Goal: Information Seeking & Learning: Learn about a topic

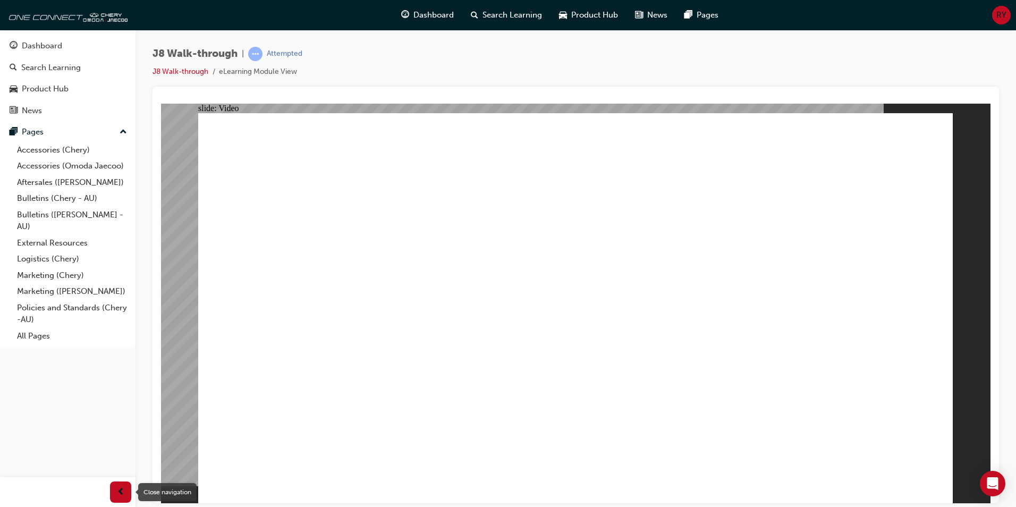
click at [119, 489] on span "prev-icon" at bounding box center [121, 492] width 8 height 13
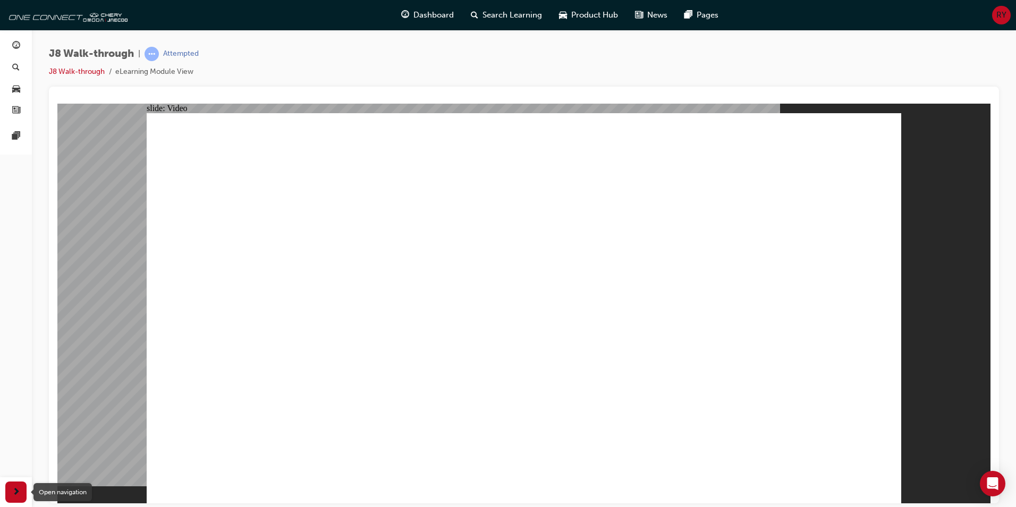
click at [20, 488] on span "next-icon" at bounding box center [16, 492] width 8 height 13
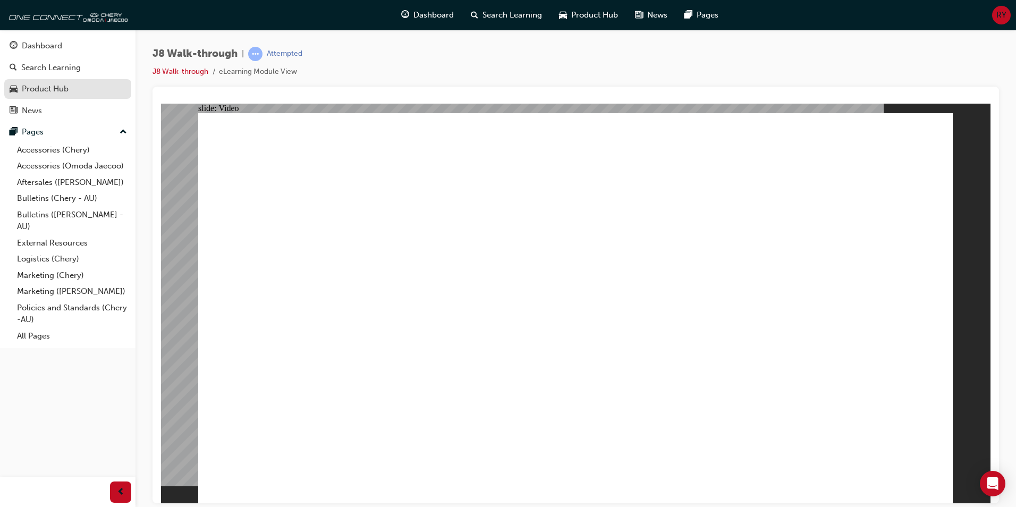
click at [45, 89] on div "Product Hub" at bounding box center [45, 89] width 47 height 12
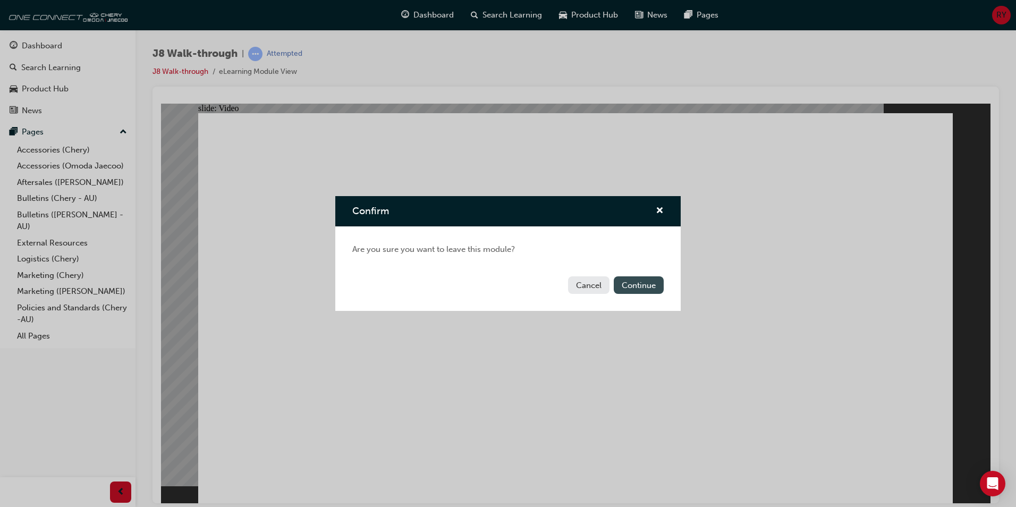
click at [630, 282] on button "Continue" at bounding box center [639, 285] width 50 height 18
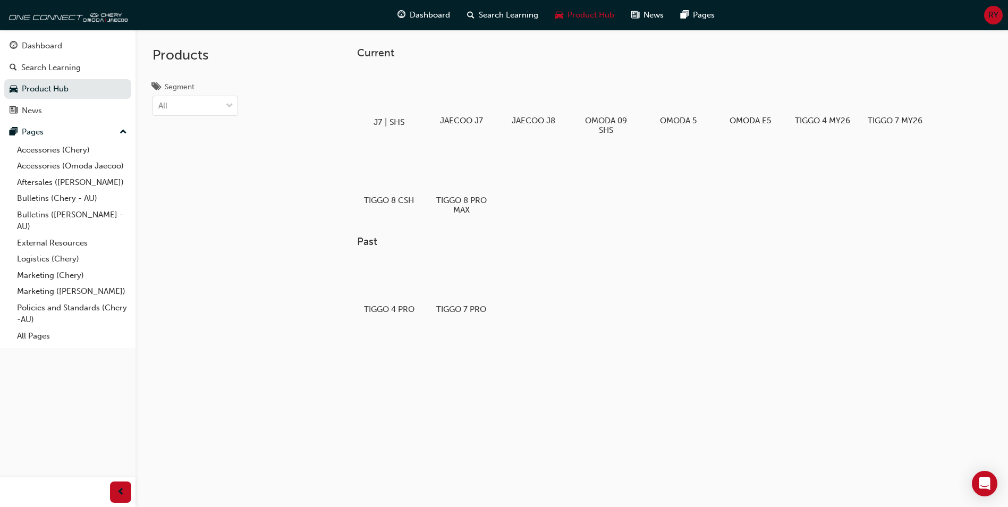
click at [398, 97] on div at bounding box center [389, 91] width 59 height 43
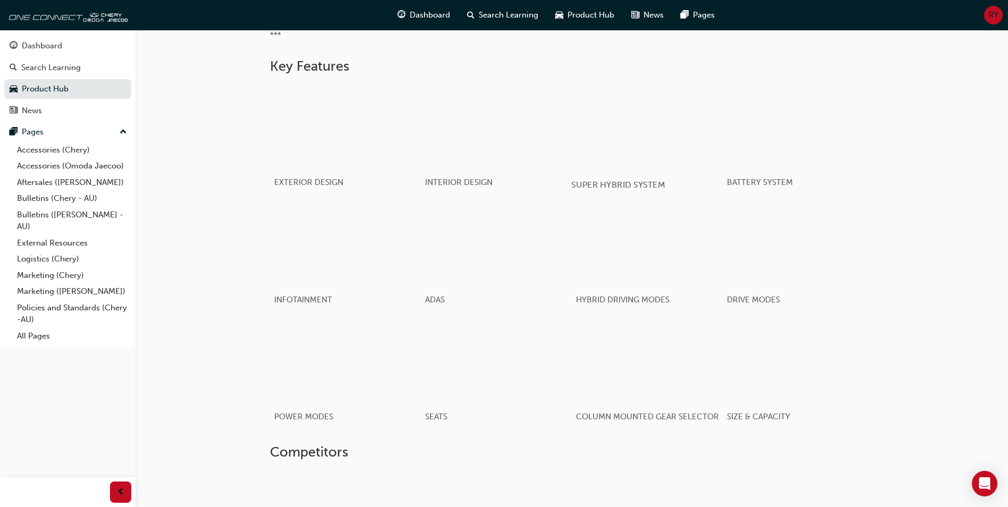
scroll to position [563, 0]
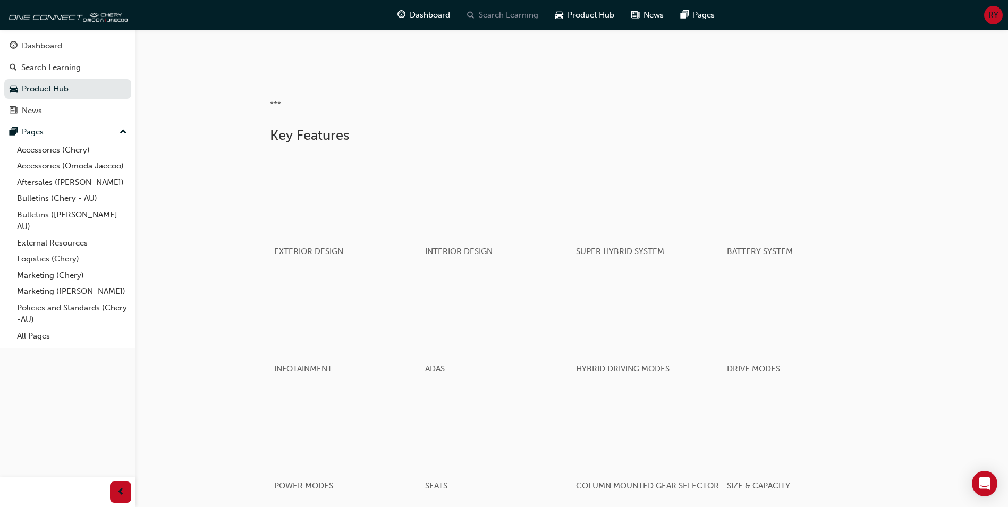
click at [489, 15] on span "Search Learning" at bounding box center [509, 15] width 60 height 12
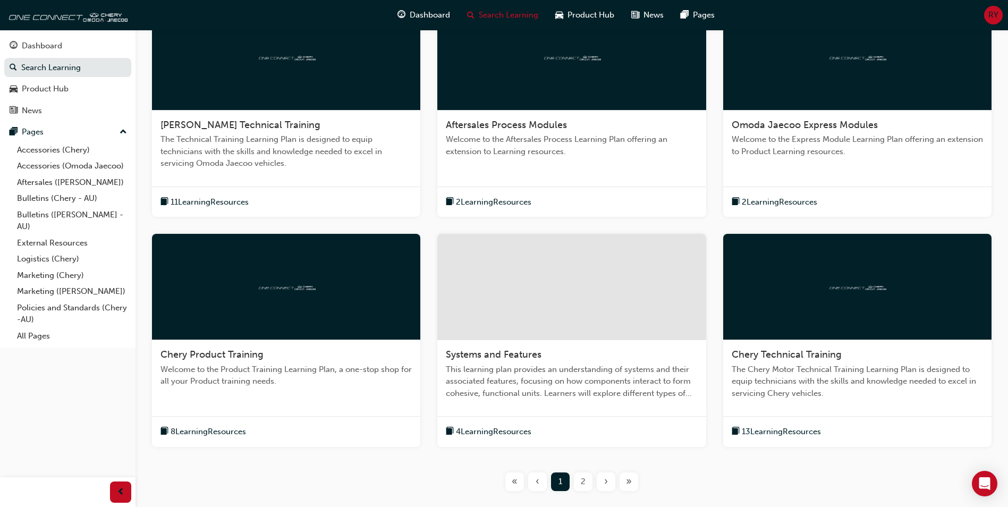
scroll to position [312, 0]
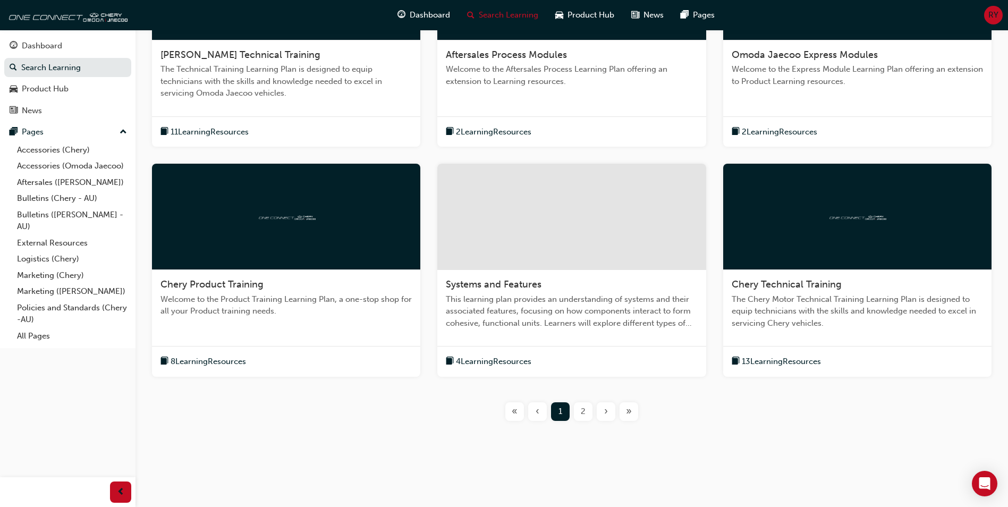
click at [580, 411] on div "2" at bounding box center [583, 411] width 19 height 19
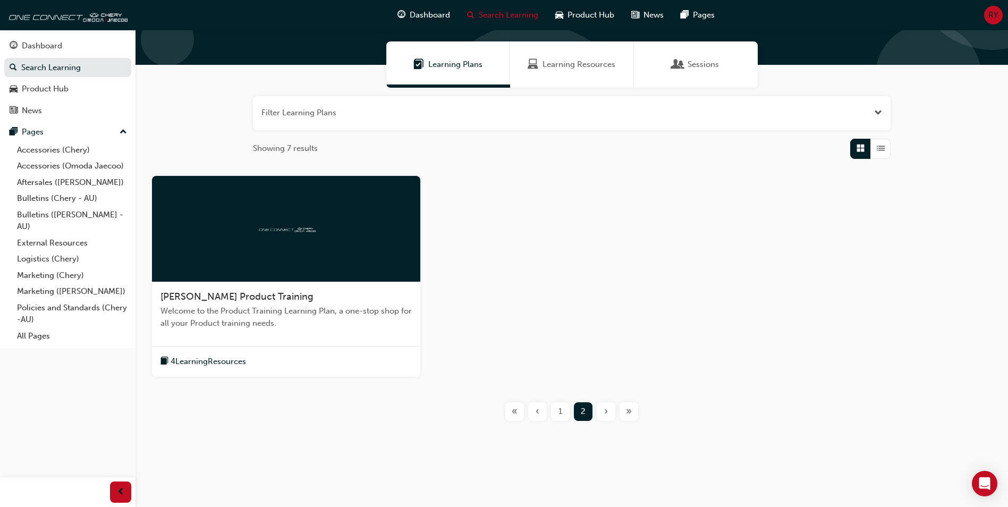
click at [688, 67] on span "Sessions" at bounding box center [703, 64] width 31 height 12
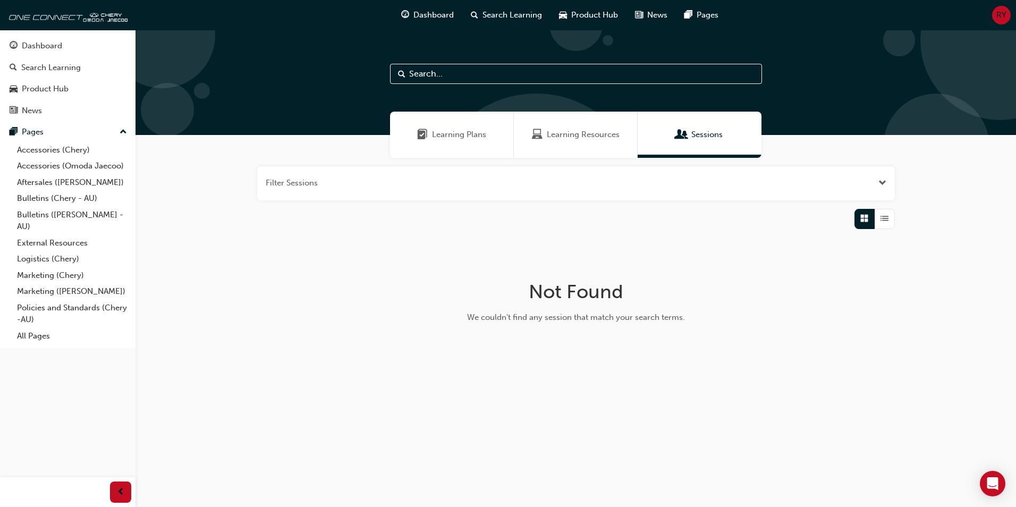
click at [582, 126] on div "Learning Resources" at bounding box center [576, 135] width 124 height 46
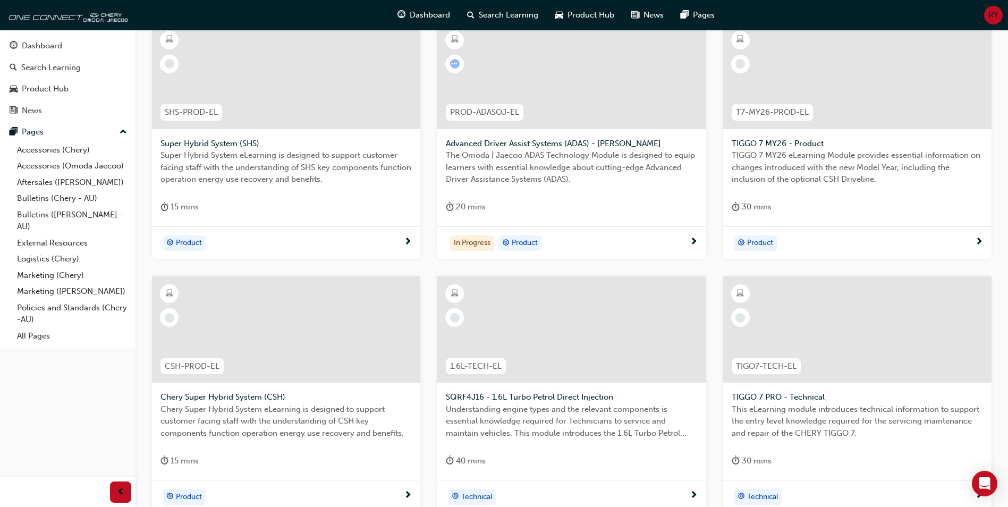
scroll to position [213, 0]
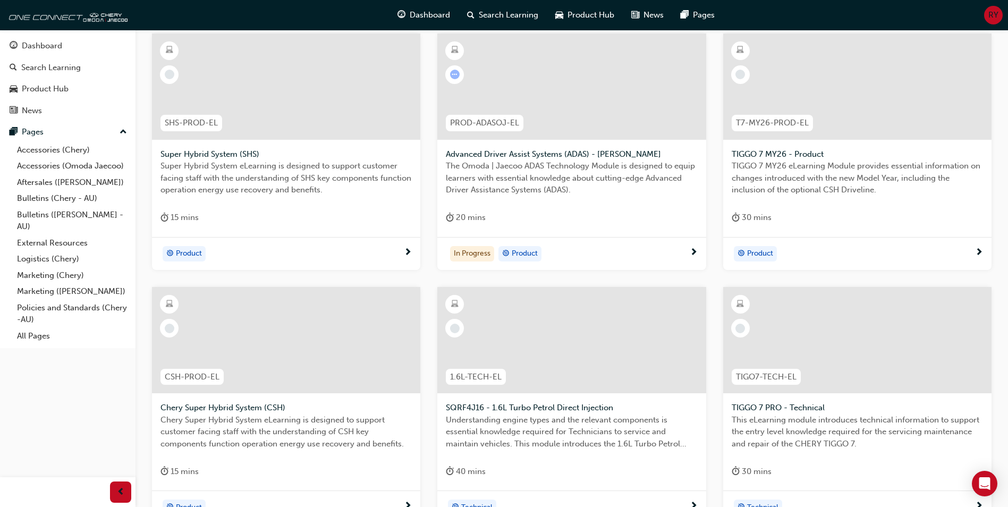
click at [831, 89] on div at bounding box center [857, 86] width 268 height 106
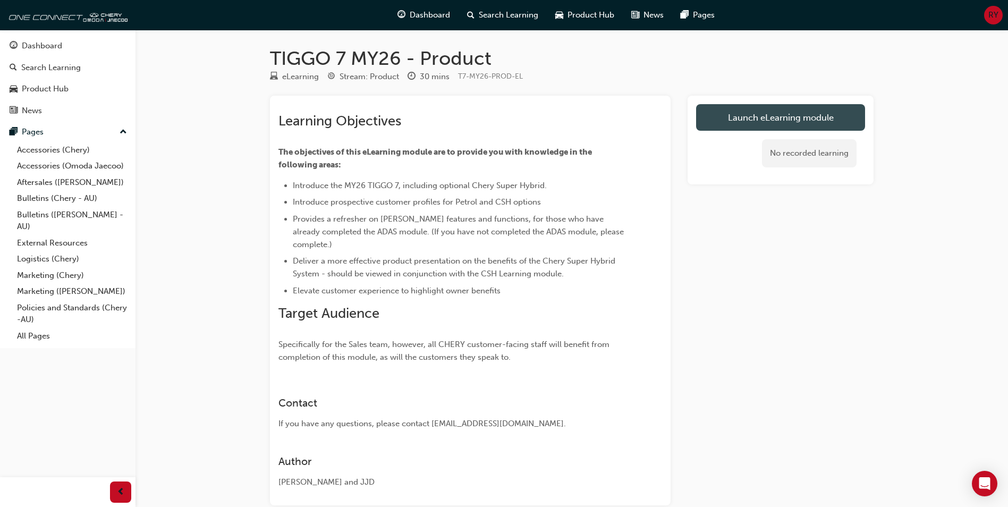
click at [772, 118] on link "Launch eLearning module" at bounding box center [780, 117] width 169 height 27
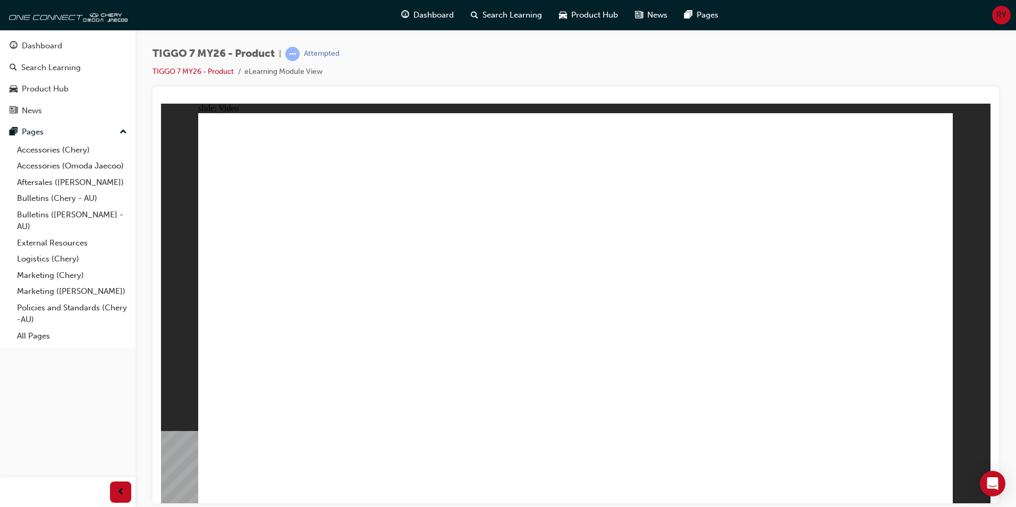
click at [41, 46] on div "Dashboard" at bounding box center [42, 46] width 40 height 12
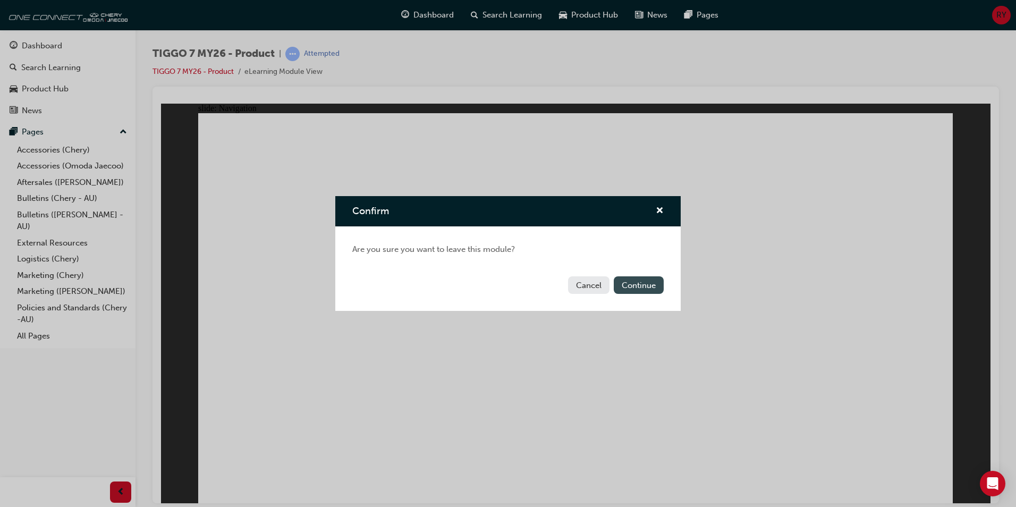
click at [635, 285] on button "Continue" at bounding box center [639, 285] width 50 height 18
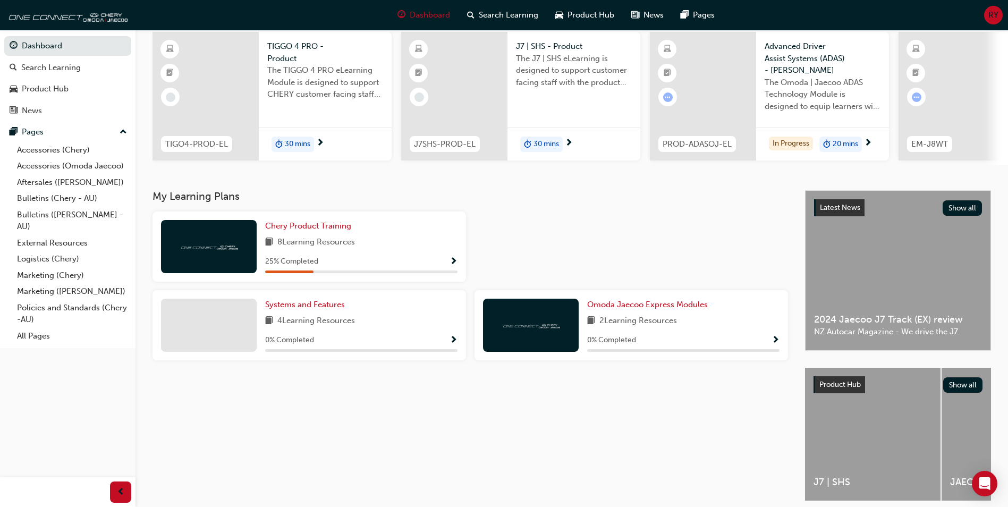
scroll to position [128, 0]
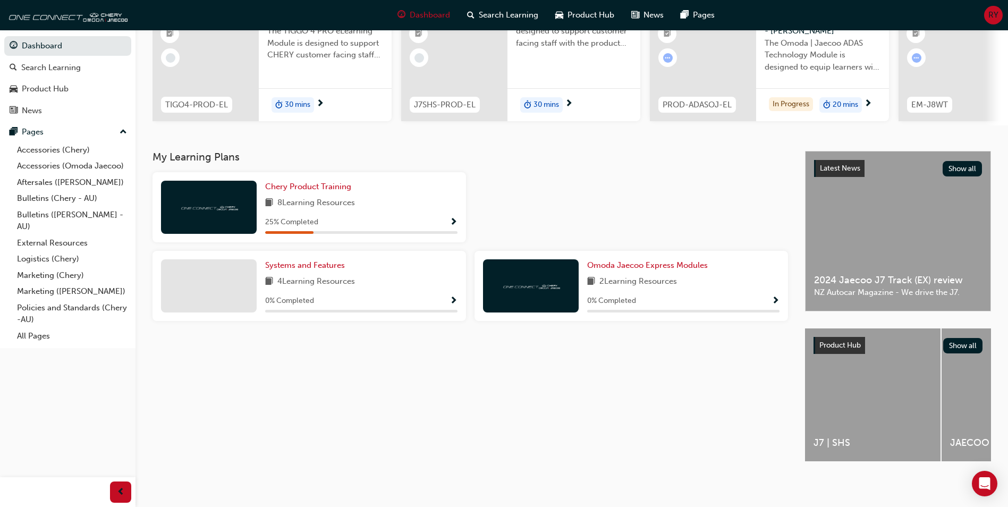
click at [871, 384] on div "J7 | SHS" at bounding box center [873, 394] width 136 height 133
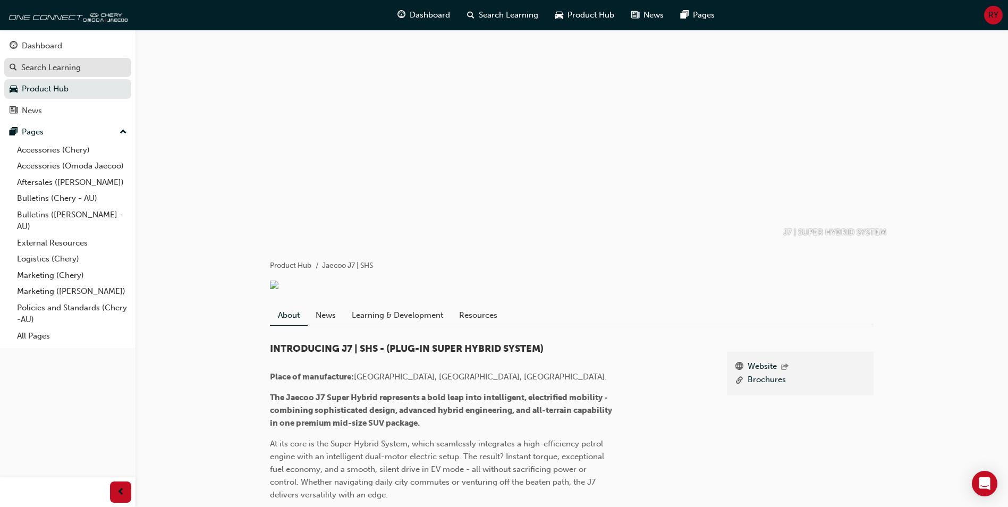
click at [49, 67] on div "Search Learning" at bounding box center [51, 68] width 60 height 12
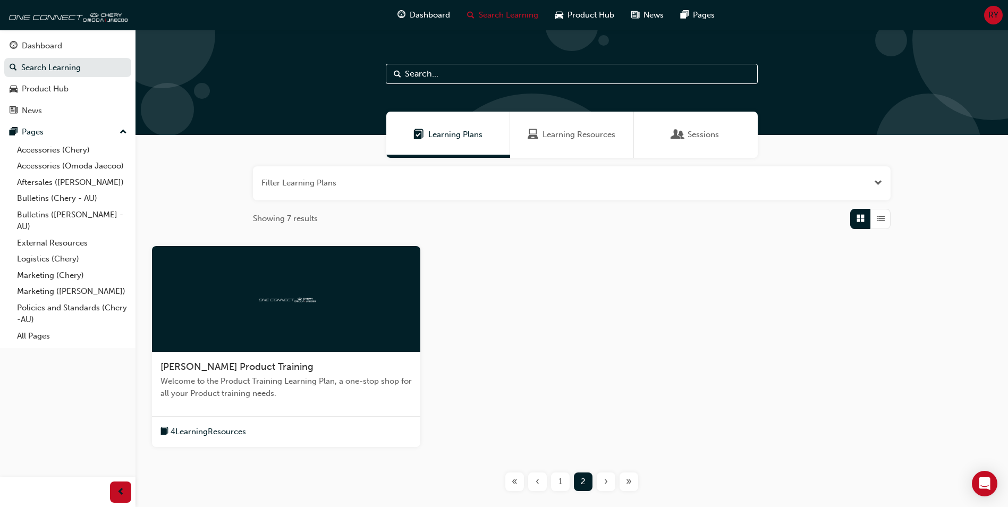
click at [273, 314] on div at bounding box center [286, 299] width 268 height 106
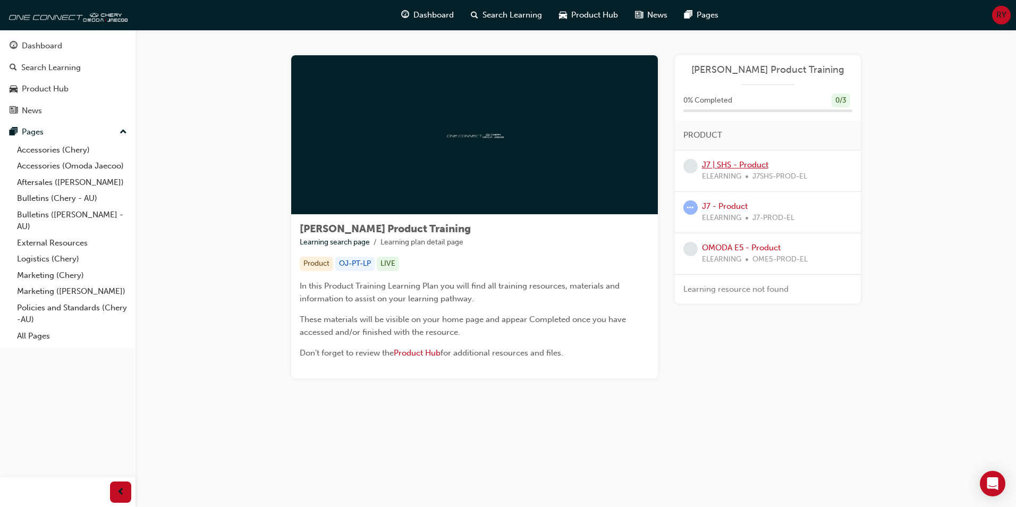
click at [754, 165] on link "J7 | SHS - Product" at bounding box center [735, 165] width 66 height 10
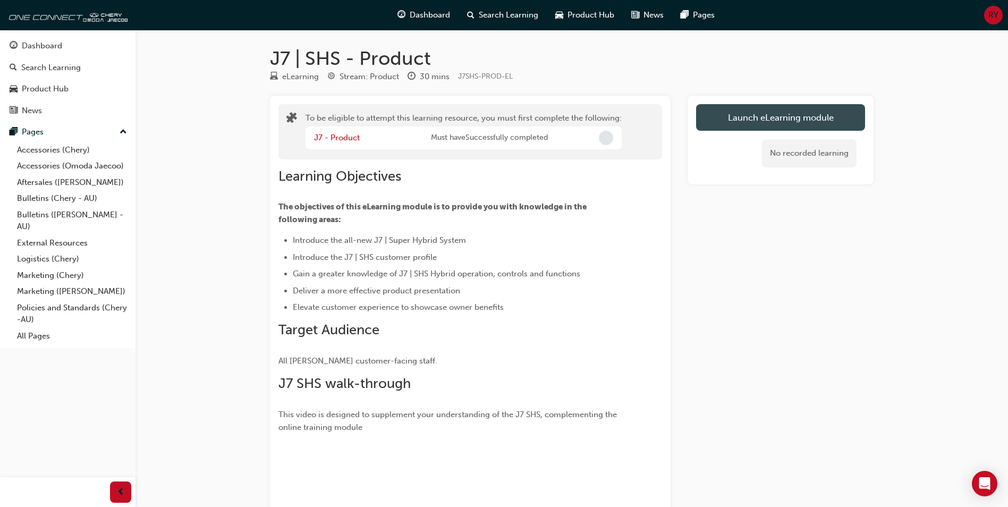
click at [773, 116] on button "Launch eLearning module" at bounding box center [780, 117] width 169 height 27
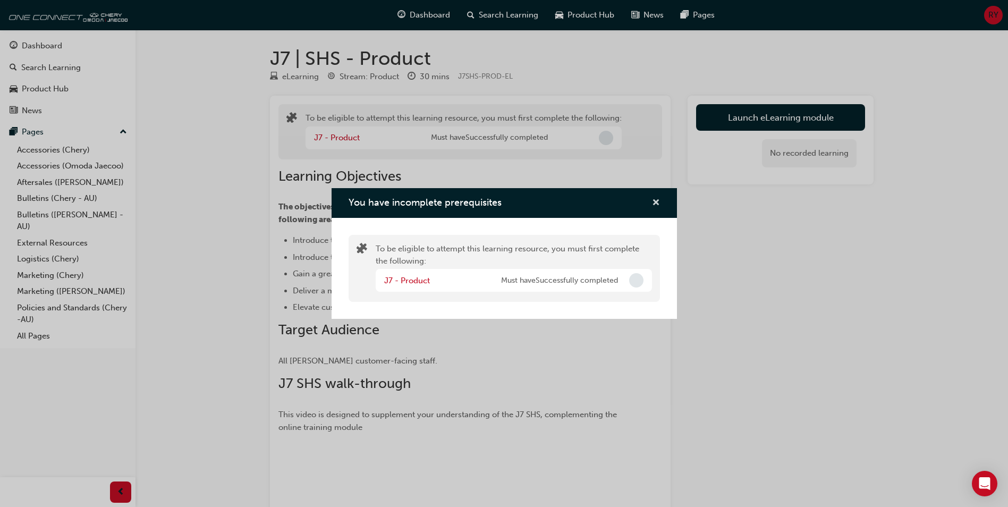
click at [654, 199] on span "cross-icon" at bounding box center [656, 204] width 8 height 10
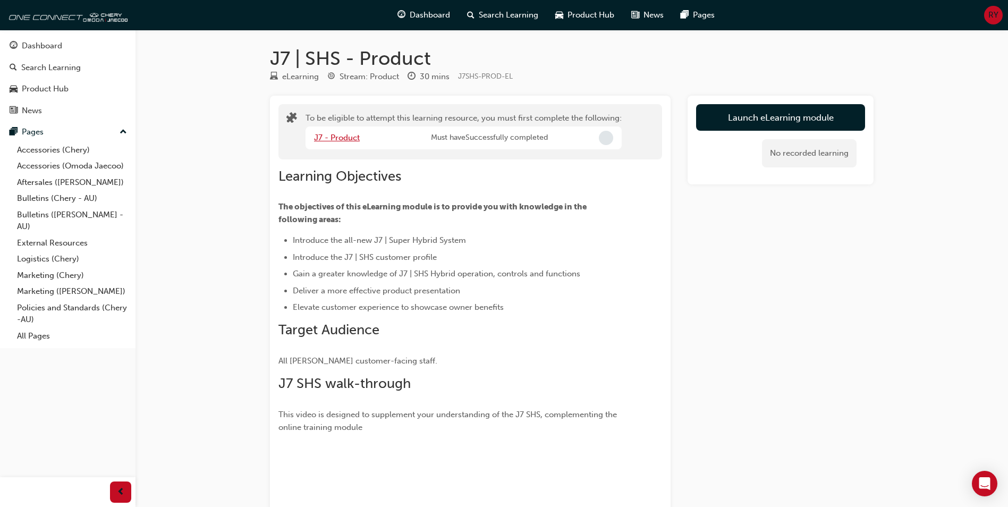
click at [342, 137] on link "J7 - Product" at bounding box center [337, 138] width 46 height 10
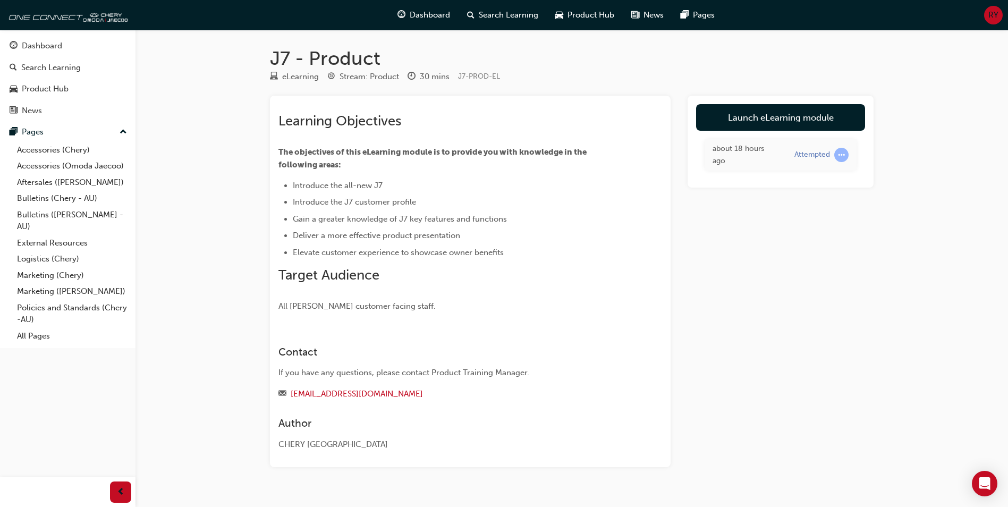
scroll to position [21, 0]
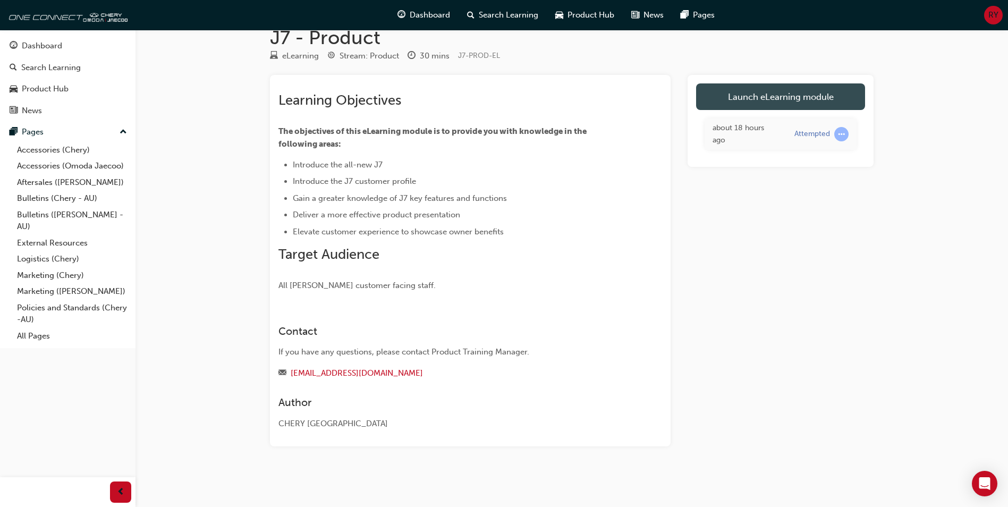
click at [786, 97] on link "Launch eLearning module" at bounding box center [780, 96] width 169 height 27
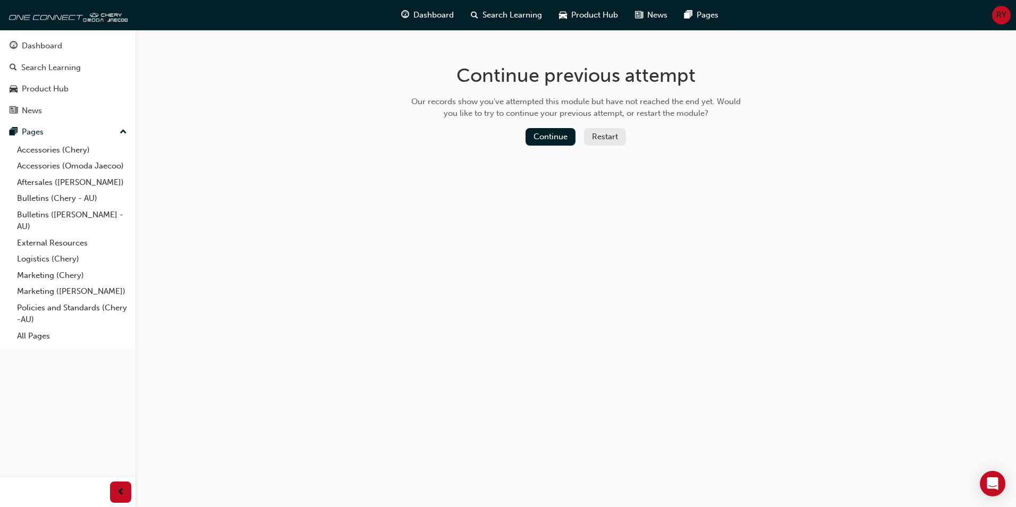
click at [600, 137] on button "Restart" at bounding box center [605, 137] width 42 height 18
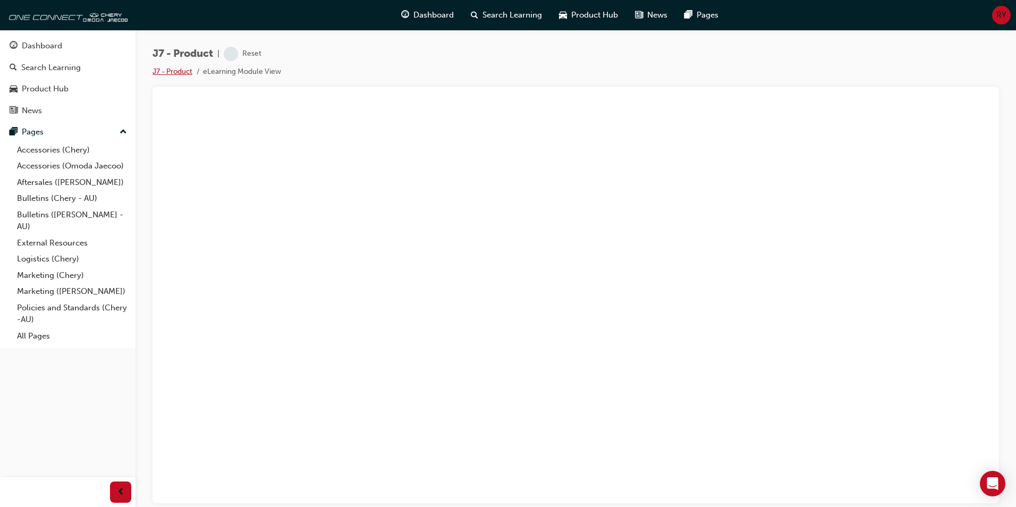
click at [178, 70] on link "J7 - Product" at bounding box center [173, 71] width 40 height 9
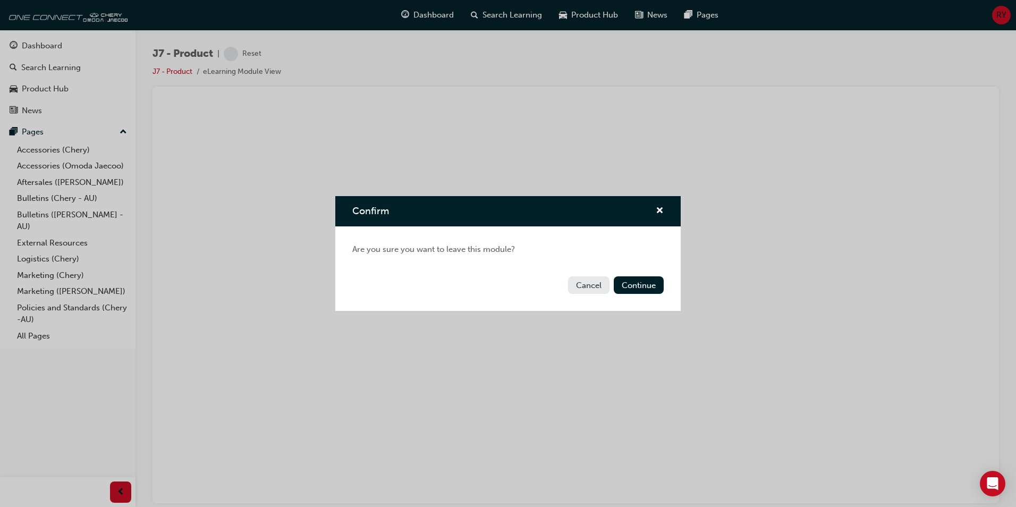
click at [582, 282] on button "Cancel" at bounding box center [588, 285] width 41 height 18
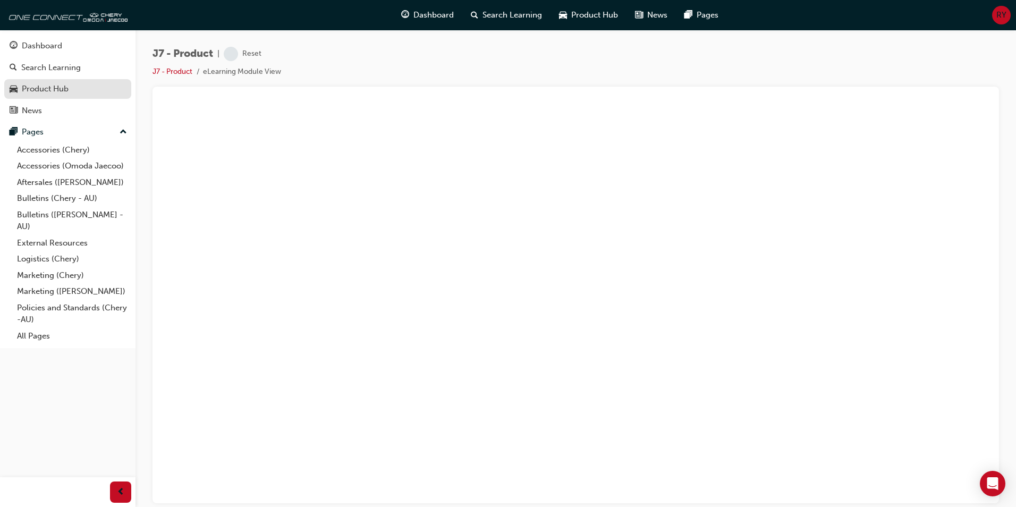
click at [41, 87] on div "Product Hub" at bounding box center [45, 89] width 47 height 12
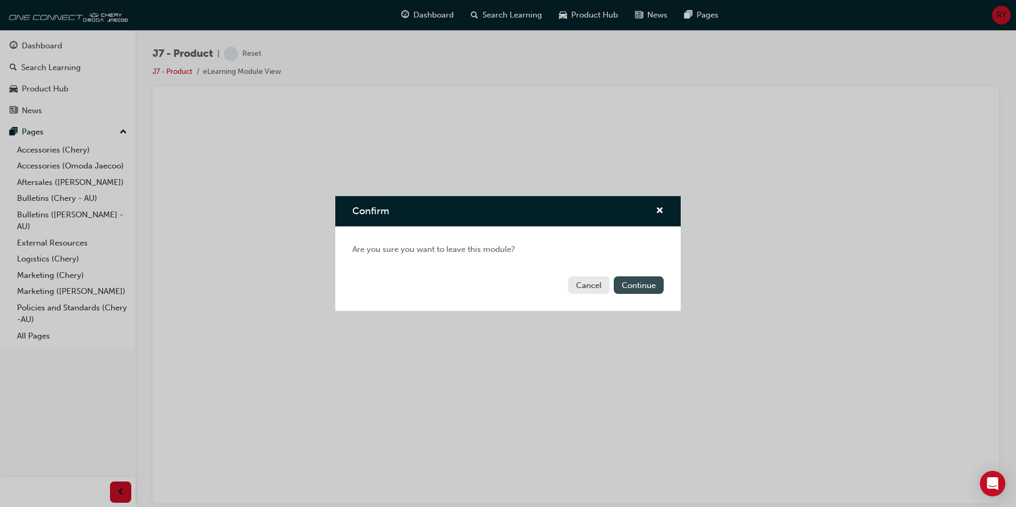
click at [629, 282] on button "Continue" at bounding box center [639, 285] width 50 height 18
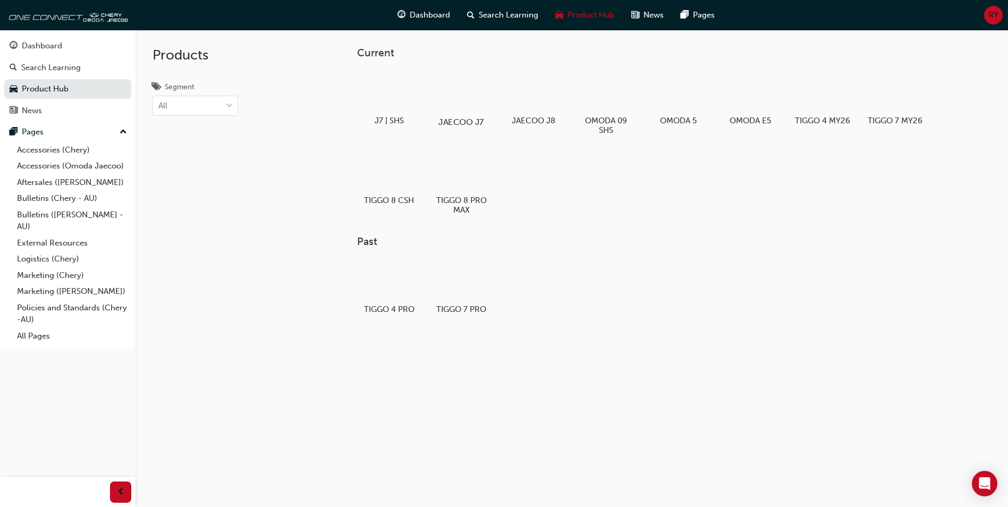
click at [463, 99] on div at bounding box center [461, 91] width 59 height 43
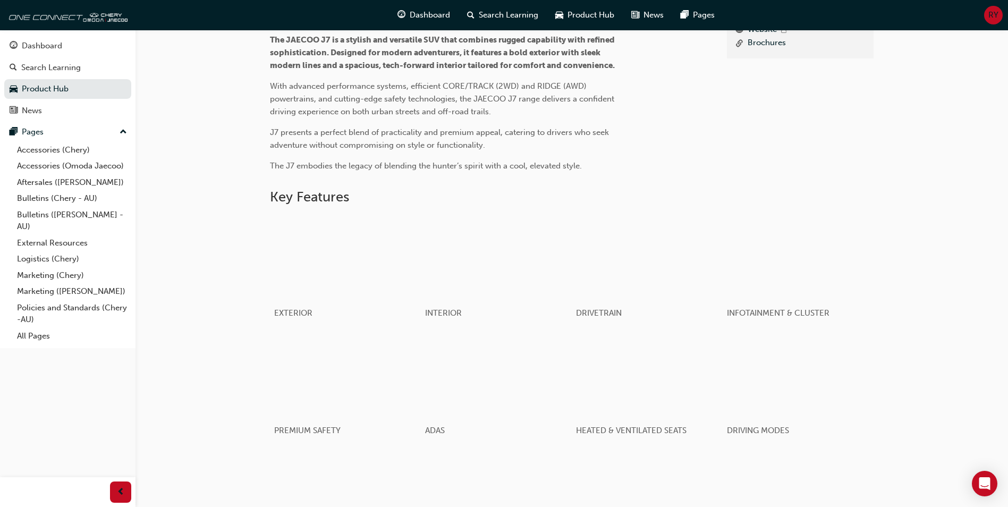
scroll to position [372, 0]
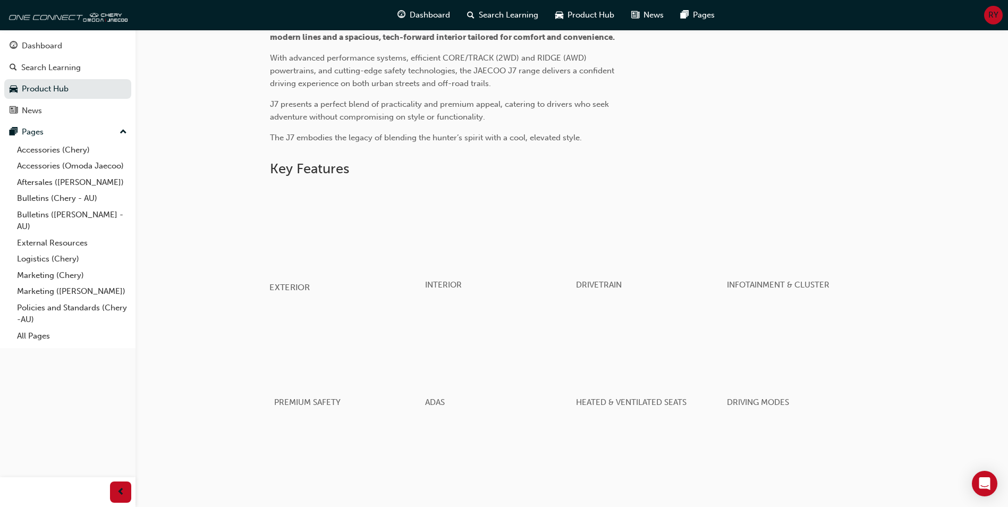
click at [295, 256] on div "button" at bounding box center [344, 229] width 151 height 85
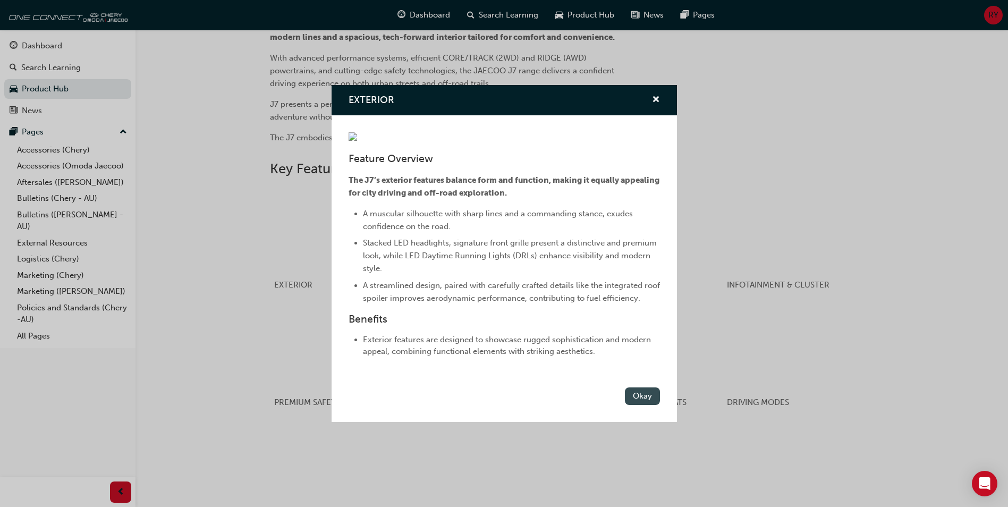
click at [646, 395] on button "Okay" at bounding box center [642, 396] width 35 height 18
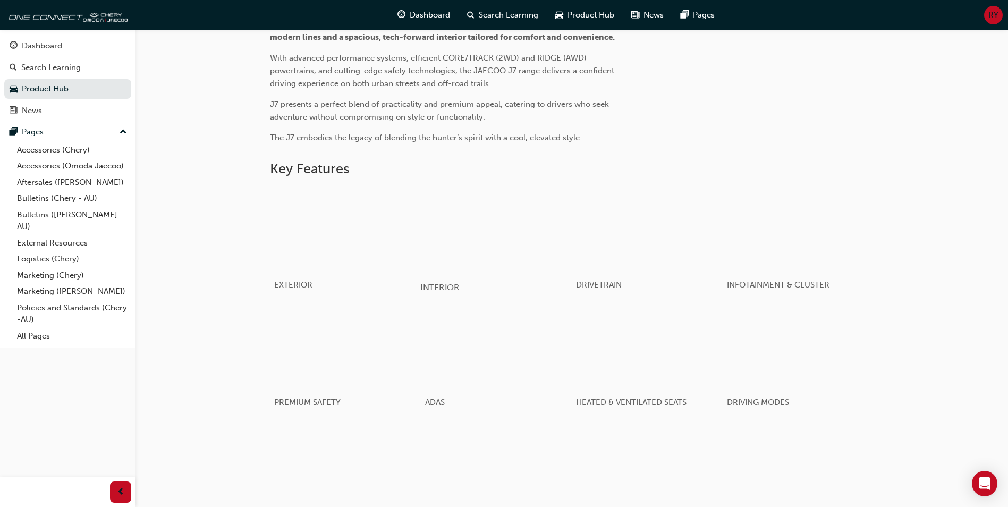
click at [436, 259] on div "button" at bounding box center [495, 229] width 151 height 85
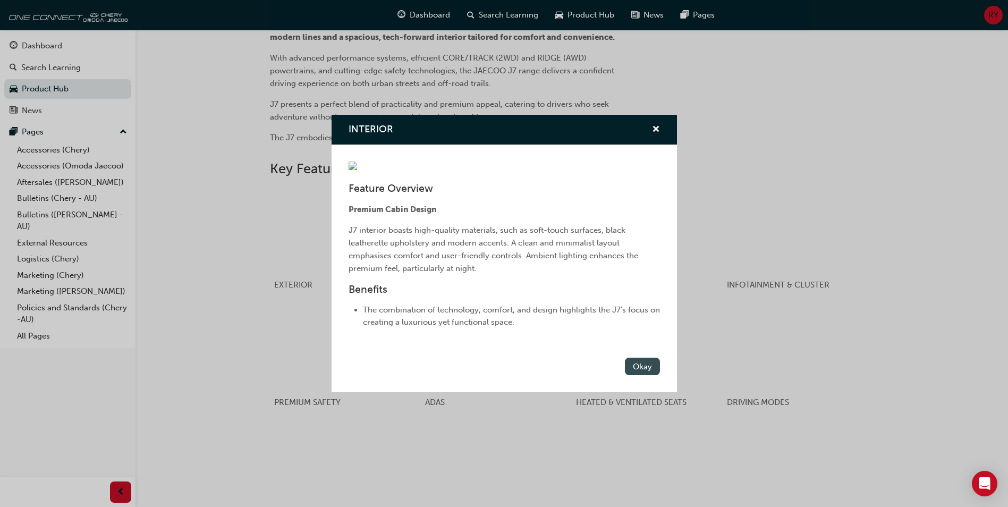
click at [641, 370] on button "Okay" at bounding box center [642, 367] width 35 height 18
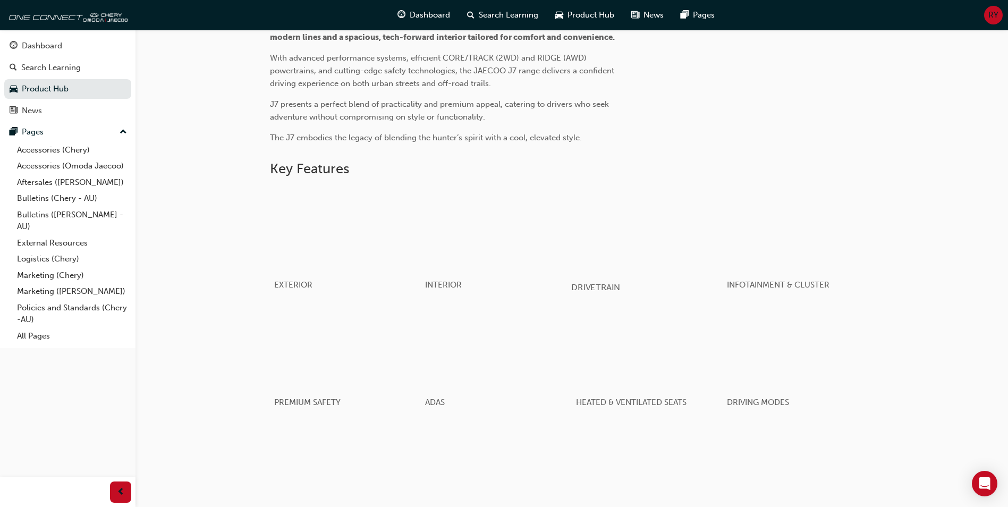
click at [606, 293] on div "DRIVETRAIN" at bounding box center [646, 287] width 151 height 31
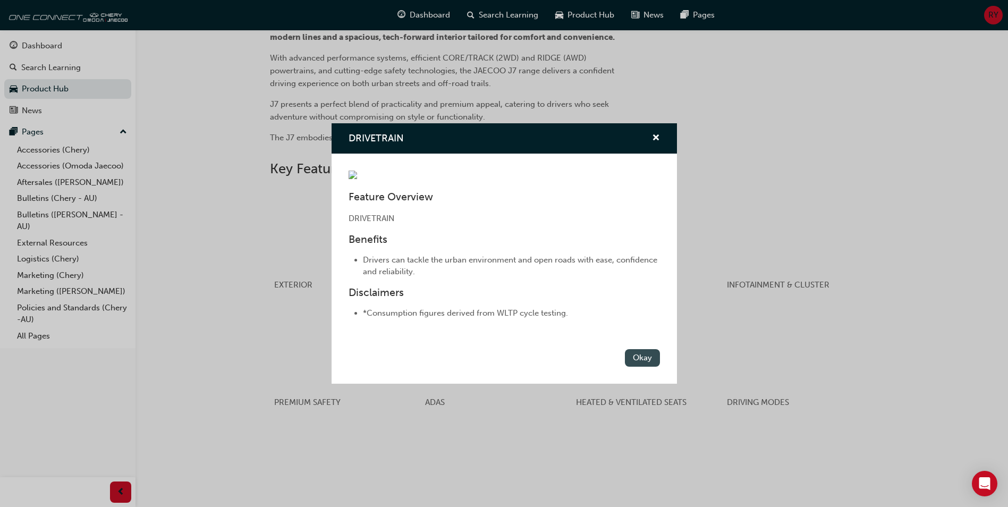
click at [637, 357] on button "Okay" at bounding box center [642, 358] width 35 height 18
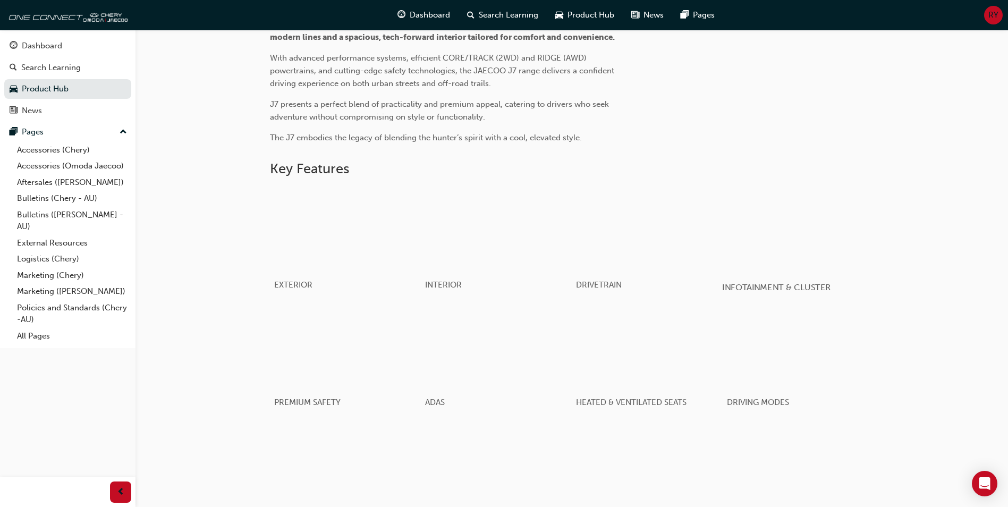
click at [776, 292] on span "INFOTAINMENT & CLUSTER" at bounding box center [776, 287] width 109 height 10
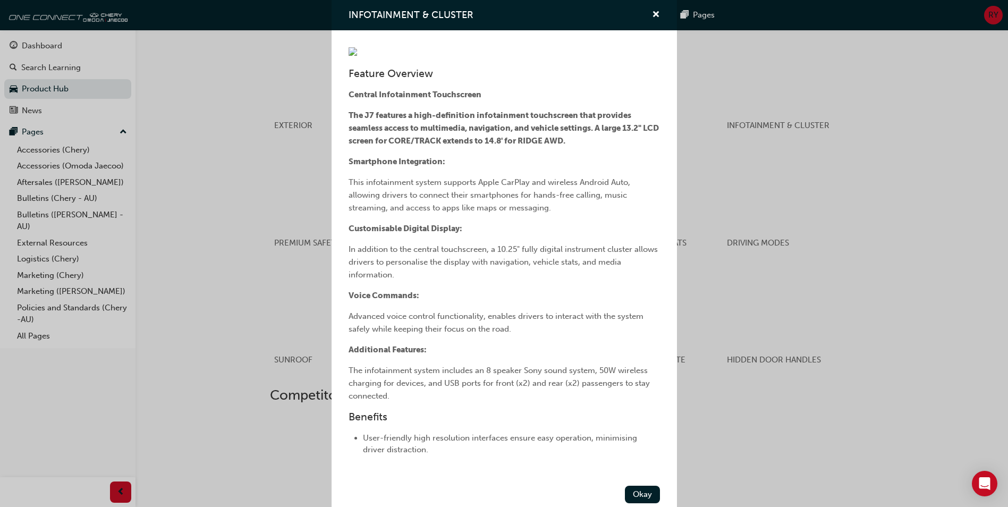
scroll to position [13, 0]
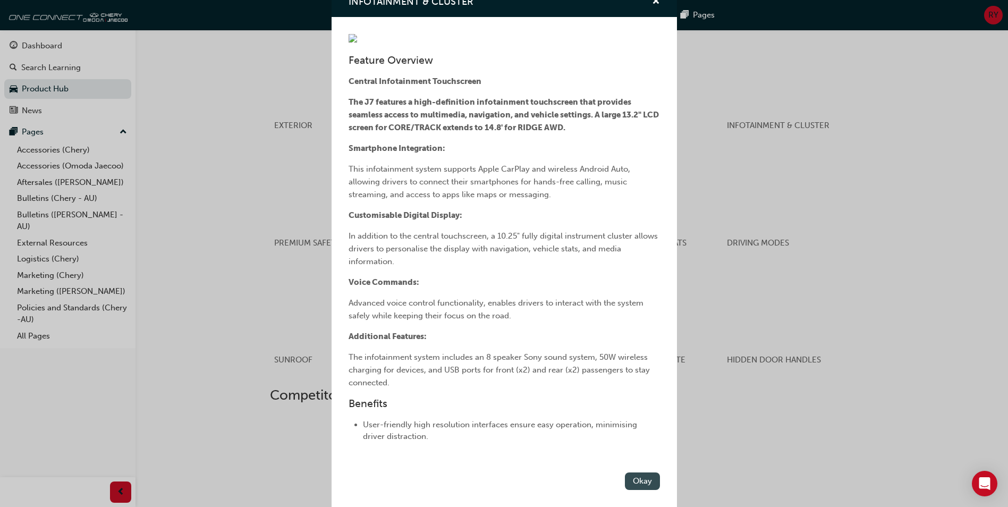
click at [639, 479] on button "Okay" at bounding box center [642, 481] width 35 height 18
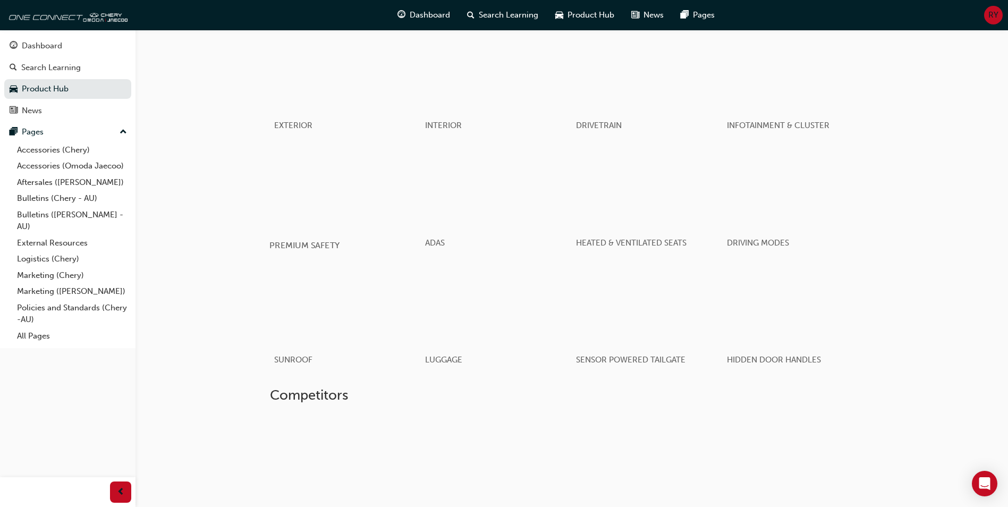
click at [313, 250] on span "PREMIUM SAFETY" at bounding box center [304, 245] width 71 height 10
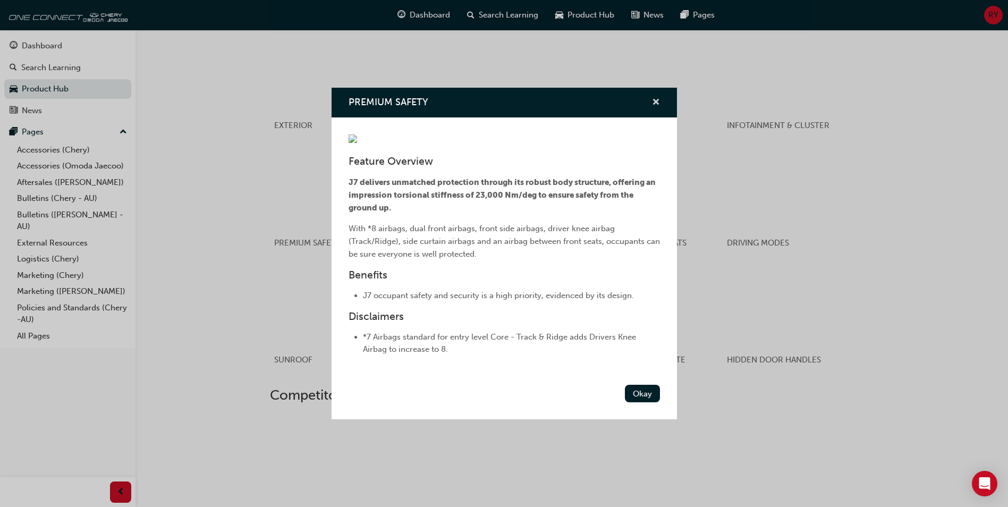
click at [655, 101] on span "cross-icon" at bounding box center [656, 103] width 8 height 10
